Goal: Transaction & Acquisition: Purchase product/service

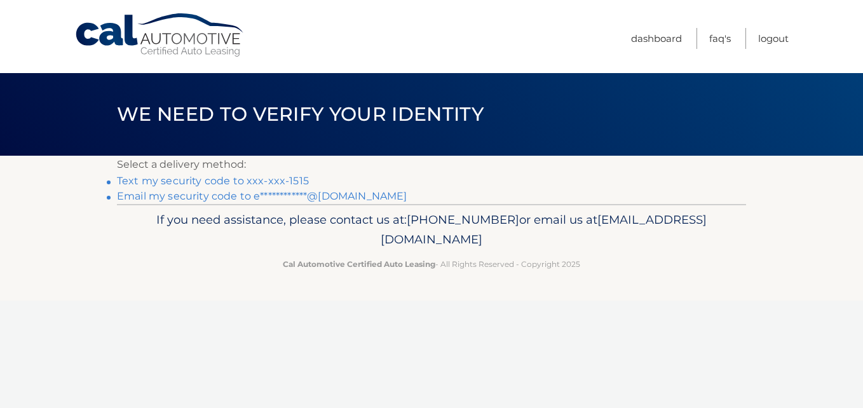
click at [182, 177] on link "Text my security code to xxx-xxx-1515" at bounding box center [213, 181] width 192 height 12
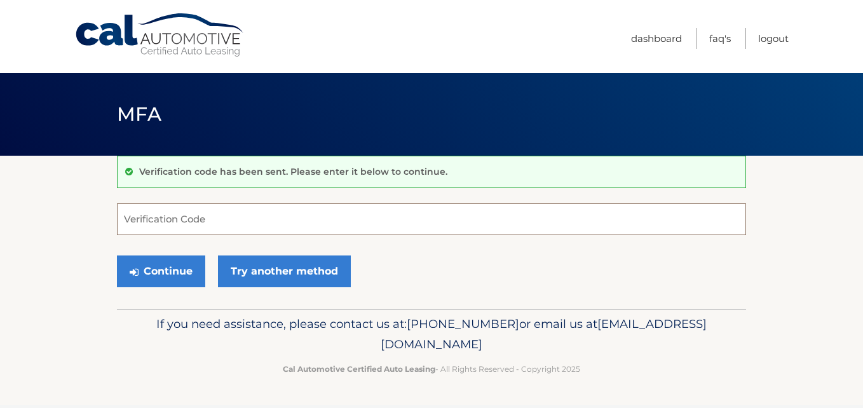
click at [196, 214] on input "Verification Code" at bounding box center [431, 219] width 629 height 32
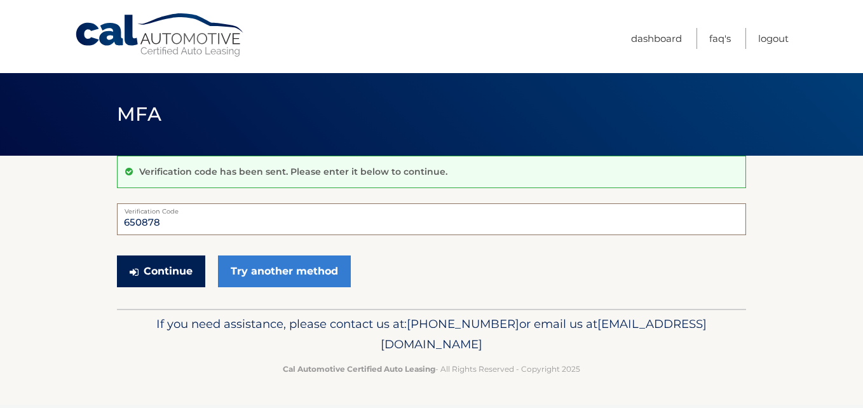
type input "650878"
click at [182, 261] on button "Continue" at bounding box center [161, 272] width 88 height 32
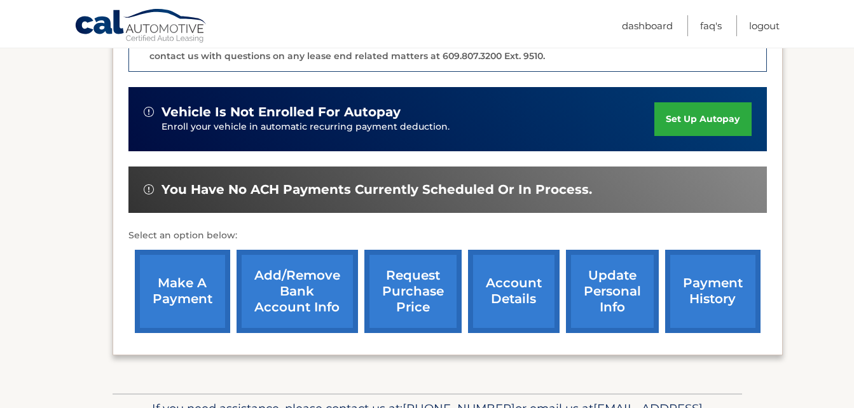
scroll to position [393, 0]
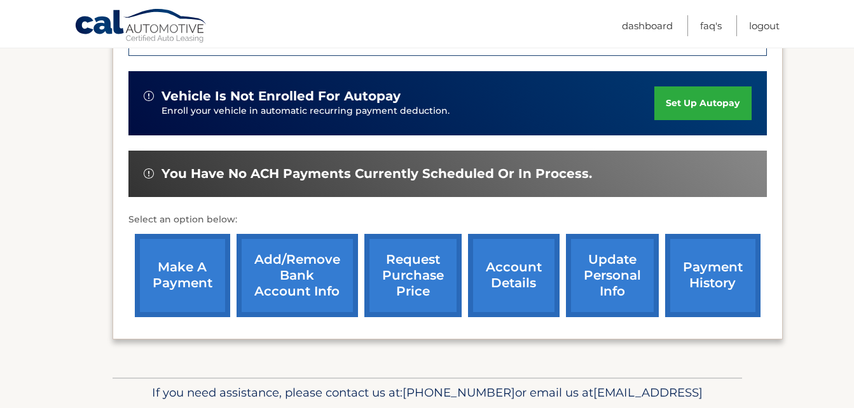
click at [172, 242] on link "make a payment" at bounding box center [182, 275] width 95 height 83
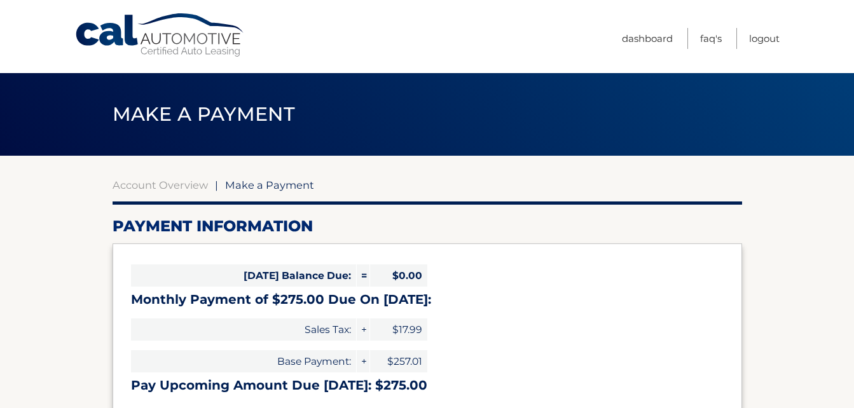
select select "MDFkZDQ3MzctMTVjZC00NWFjLWJhNjItYjhlNzdhOGRmMTk3"
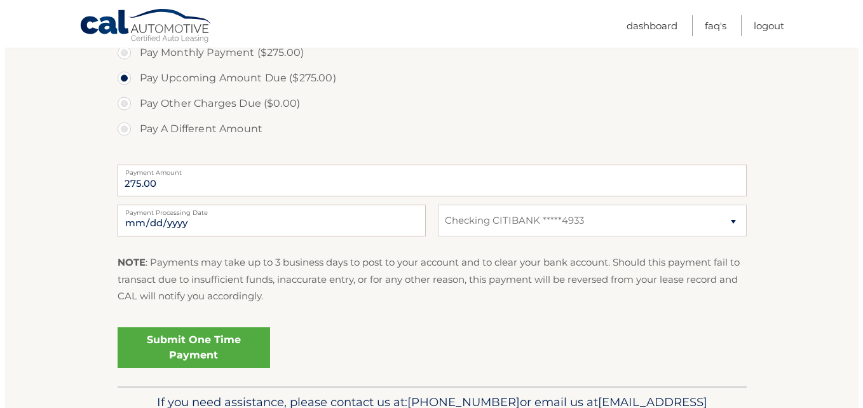
scroll to position [427, 0]
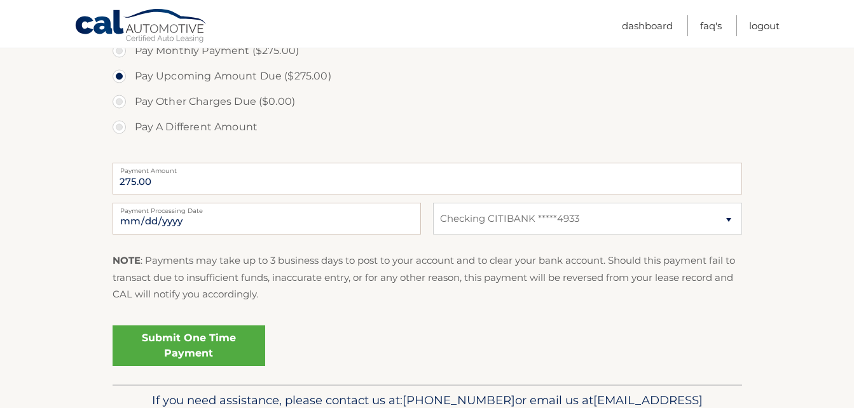
click at [202, 354] on link "Submit One Time Payment" at bounding box center [189, 345] width 153 height 41
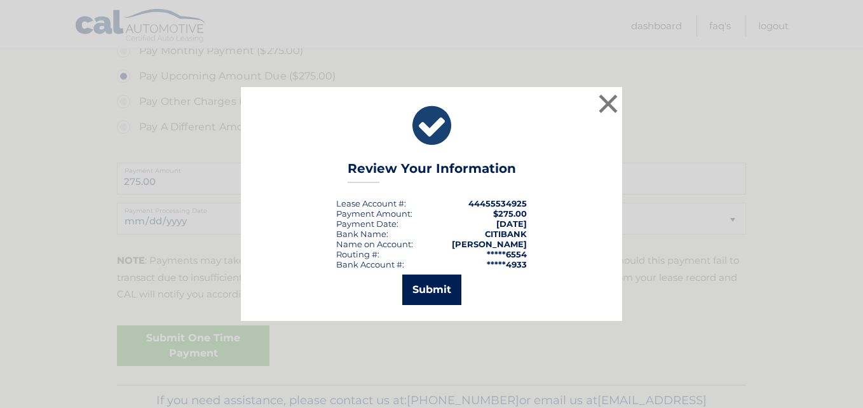
click at [439, 291] on button "Submit" at bounding box center [431, 290] width 59 height 31
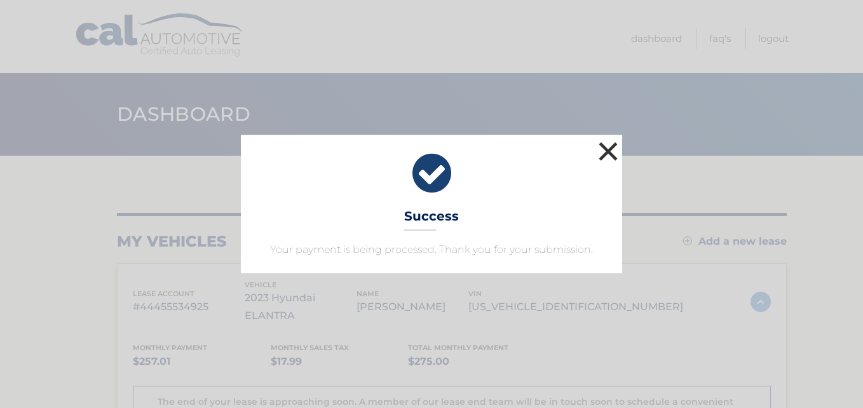
click at [610, 151] on button "×" at bounding box center [608, 151] width 25 height 25
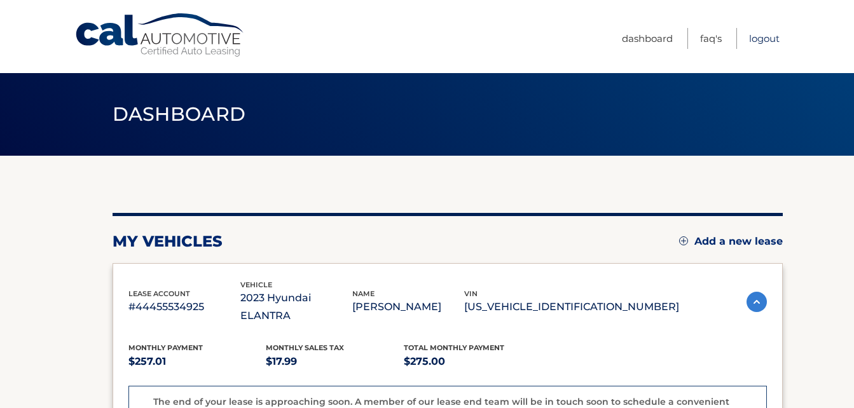
click at [752, 36] on link "Logout" at bounding box center [764, 38] width 31 height 21
